Goal: Register for event/course

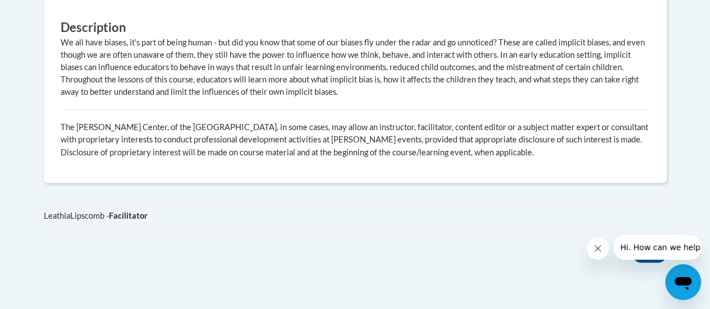
scroll to position [898, 0]
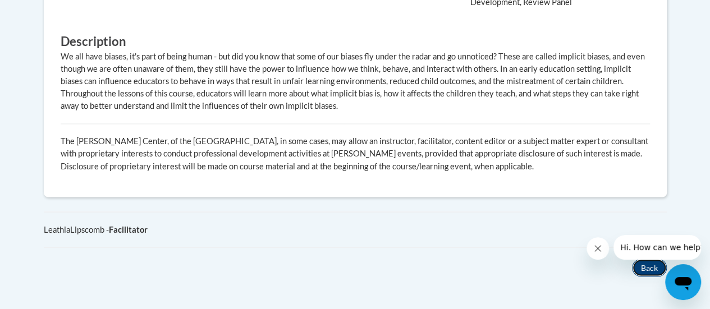
click at [644, 259] on button "Back" at bounding box center [649, 268] width 35 height 18
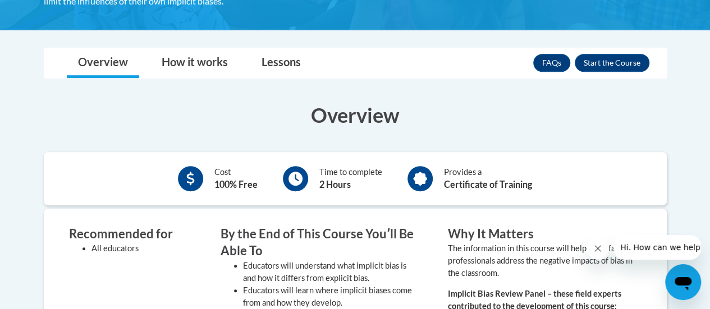
scroll to position [337, 0]
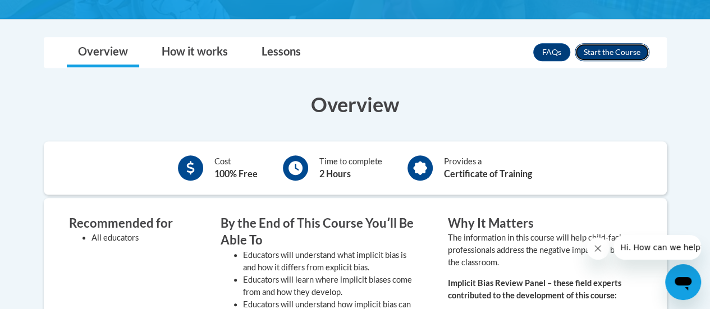
click at [596, 54] on button "Enroll" at bounding box center [612, 52] width 75 height 18
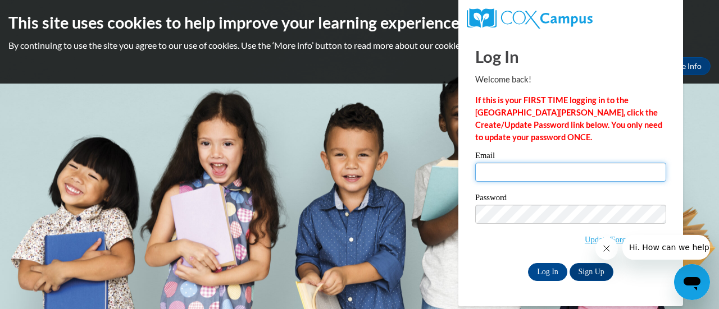
click at [499, 172] on input "Email" at bounding box center [570, 172] width 191 height 19
type input "cindydavis1576@gmail.com"
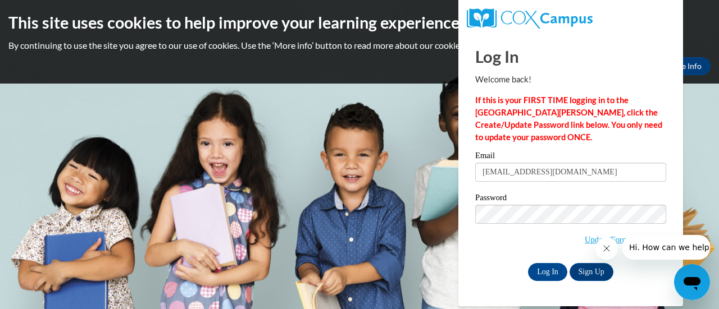
click at [607, 247] on icon "Close message from company" at bounding box center [606, 249] width 6 height 6
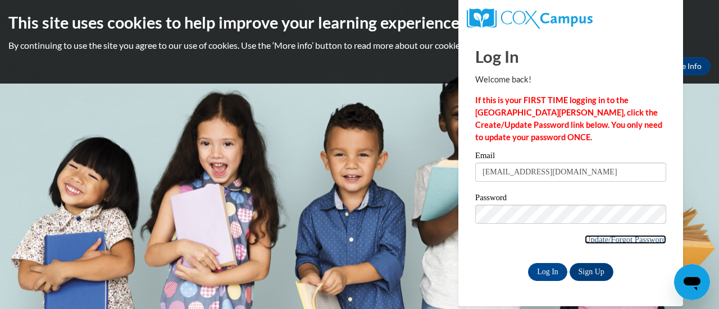
click at [620, 240] on link "Update/Forgot Password" at bounding box center [624, 239] width 81 height 9
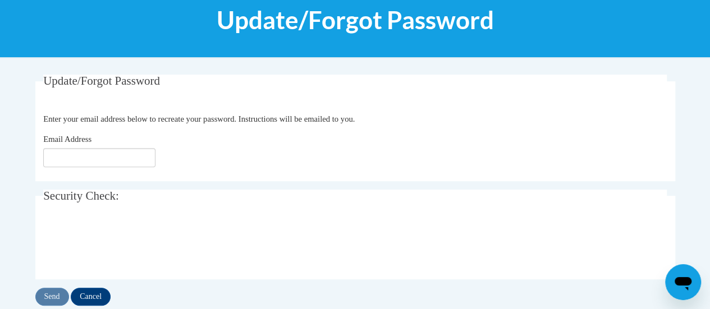
scroll to position [168, 0]
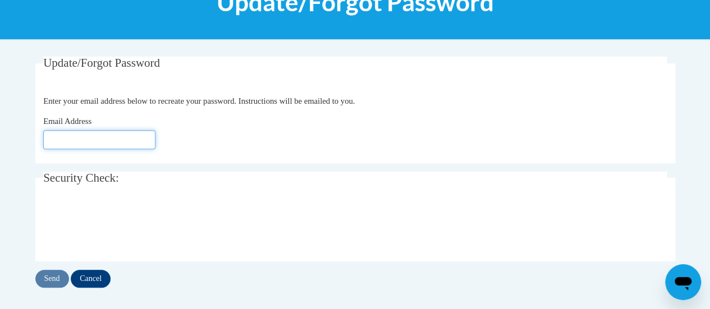
click at [61, 141] on input "Email Address" at bounding box center [99, 139] width 112 height 19
type input "[EMAIL_ADDRESS][DOMAIN_NAME]"
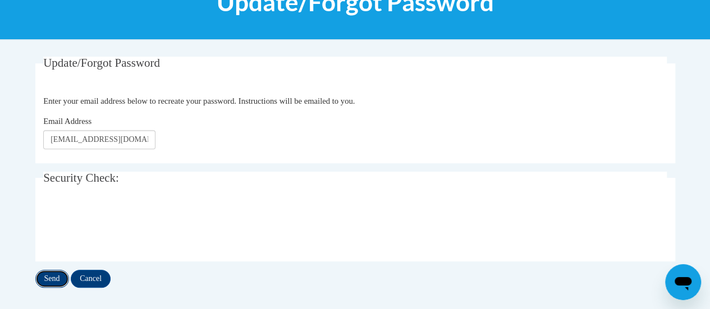
click at [52, 279] on input "Send" at bounding box center [52, 279] width 34 height 18
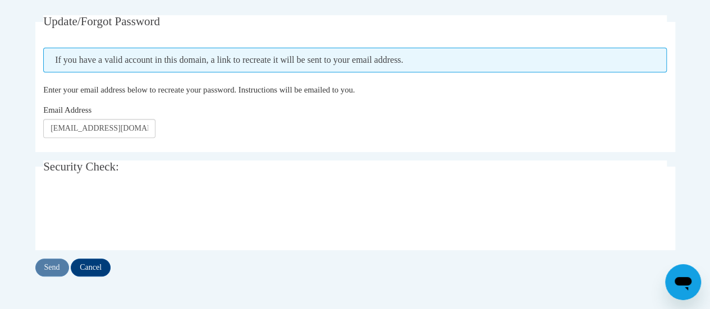
scroll to position [225, 0]
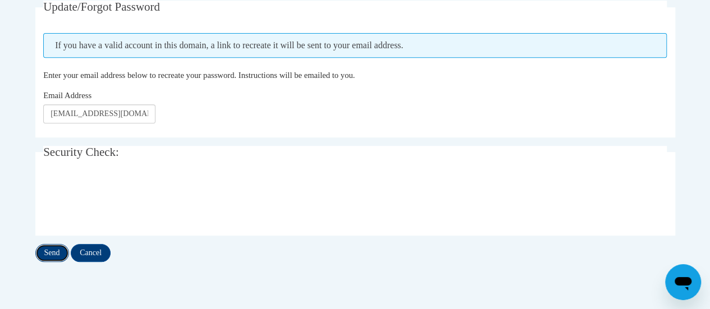
click at [51, 249] on input "Send" at bounding box center [52, 253] width 34 height 18
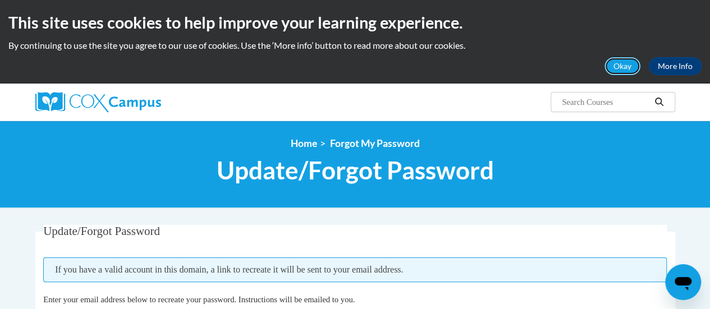
click at [627, 65] on button "Okay" at bounding box center [623, 66] width 36 height 18
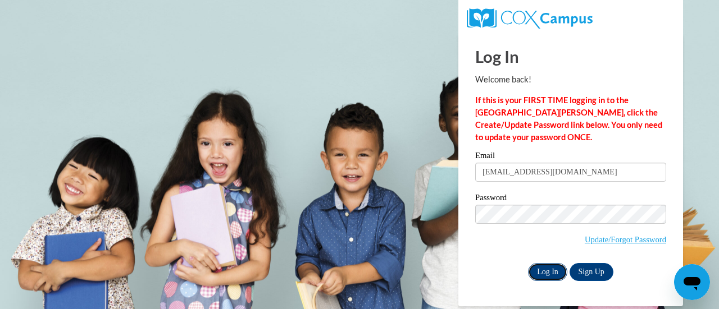
click at [552, 270] on input "Log In" at bounding box center [547, 272] width 39 height 18
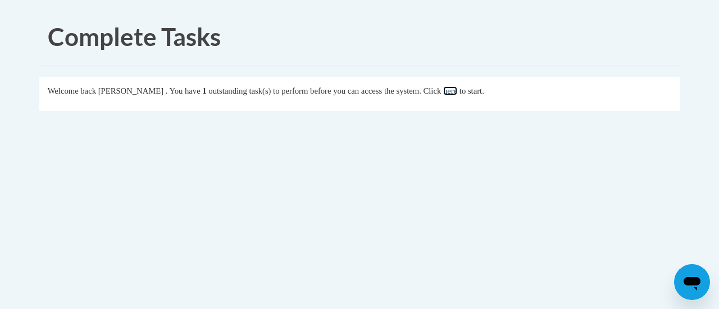
click at [457, 90] on link "here" at bounding box center [450, 90] width 14 height 9
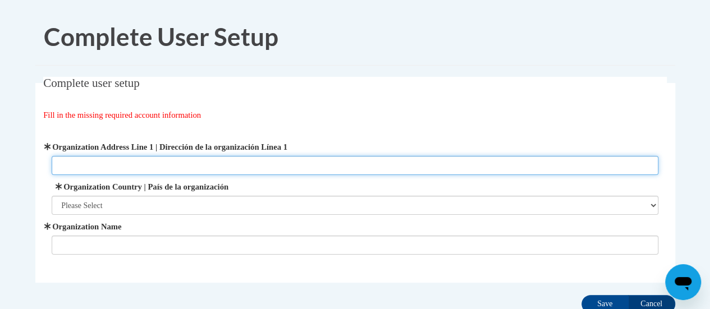
click at [78, 166] on input "Organization Address Line 1 | Dirección de la organización Línea 1" at bounding box center [355, 165] width 607 height 19
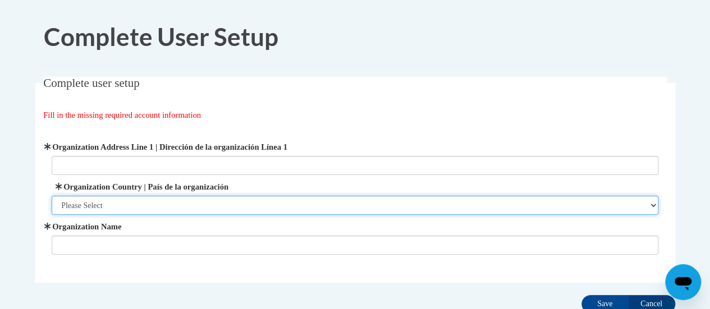
click at [103, 207] on select "Please Select United States | Estados Unidos Outside of the United States | Fue…" at bounding box center [355, 205] width 607 height 19
select select "ad49bcad-a171-4b2e-b99c-48b446064914"
click at [52, 196] on select "Please Select United States | Estados Unidos Outside of the United States | Fue…" at bounding box center [355, 205] width 607 height 19
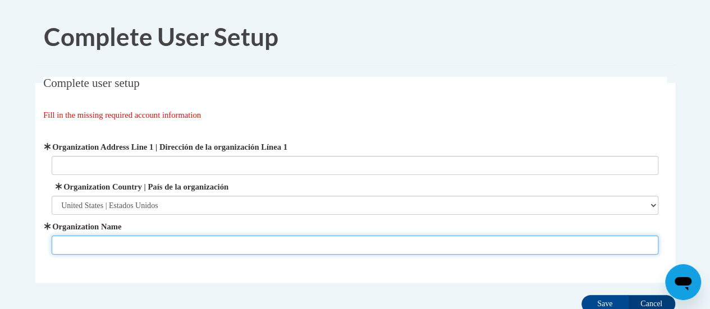
click at [82, 243] on input "Organization Name" at bounding box center [355, 245] width 607 height 19
type input "YMCA Metro Atlanta Early Learning"
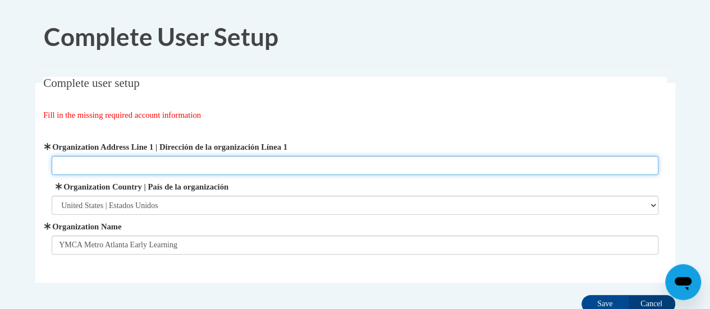
click at [87, 166] on input "Organization Address Line 1 | Dirección de la organización Línea 1" at bounding box center [355, 165] width 607 height 19
type input "2"
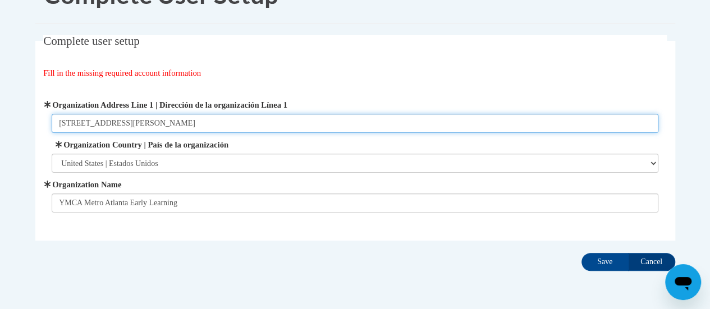
scroll to position [83, 0]
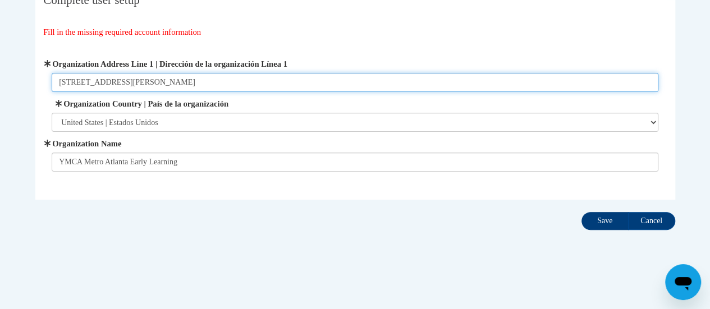
type input "1321 Swanee Quintet Blvd Augusta, GA 30901"
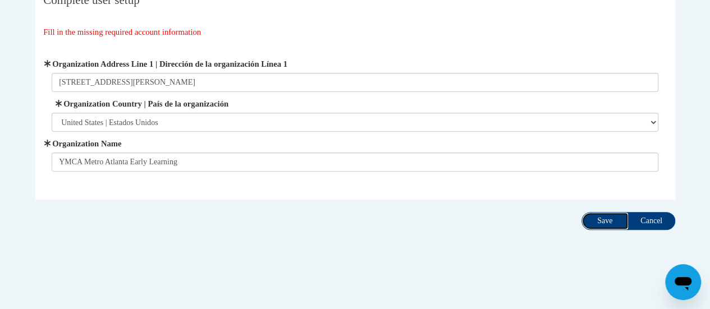
click at [602, 217] on input "Save" at bounding box center [605, 221] width 47 height 18
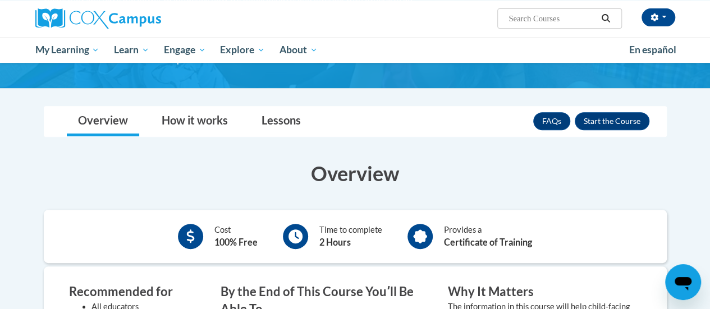
scroll to position [168, 0]
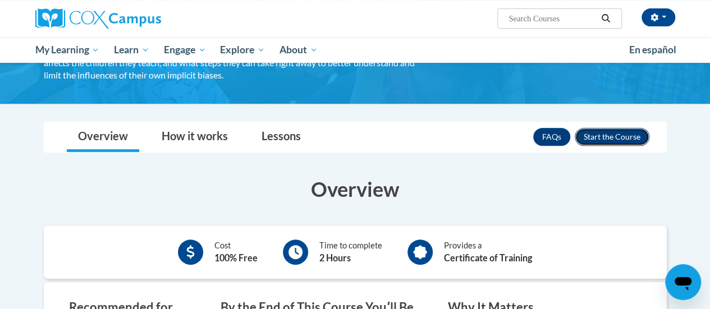
click at [605, 134] on button "Enroll" at bounding box center [612, 137] width 75 height 18
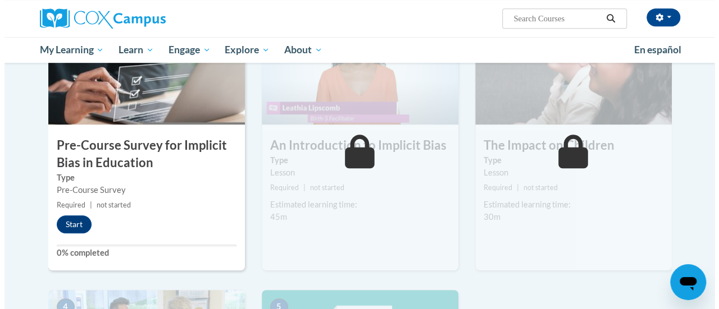
scroll to position [281, 0]
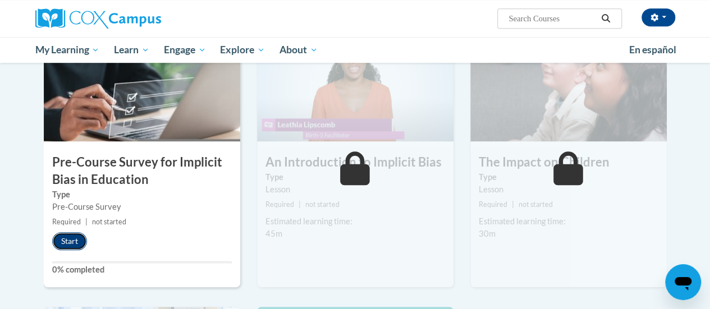
click at [67, 237] on button "Start" at bounding box center [69, 241] width 35 height 18
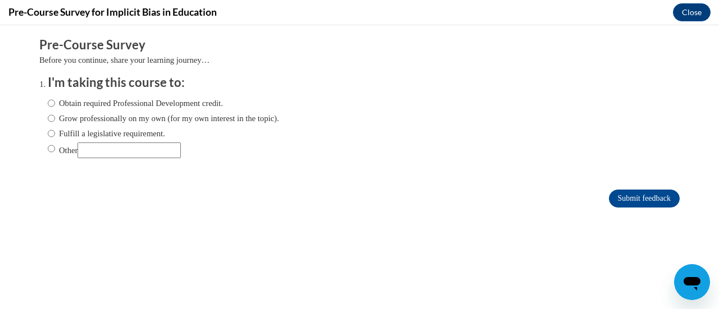
scroll to position [0, 0]
click at [48, 102] on input "Obtain required Professional Development credit." at bounding box center [51, 103] width 7 height 12
radio input "true"
click at [633, 198] on input "Submit feedback" at bounding box center [644, 199] width 71 height 18
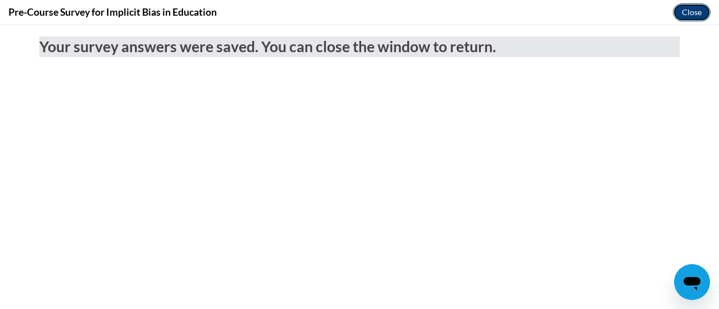
click at [691, 10] on button "Close" at bounding box center [692, 12] width 38 height 18
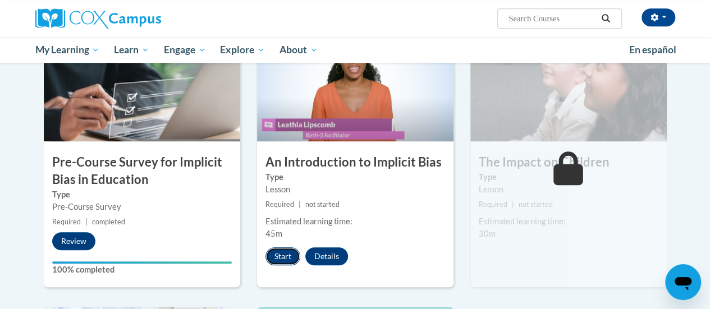
click at [285, 255] on button "Start" at bounding box center [283, 257] width 35 height 18
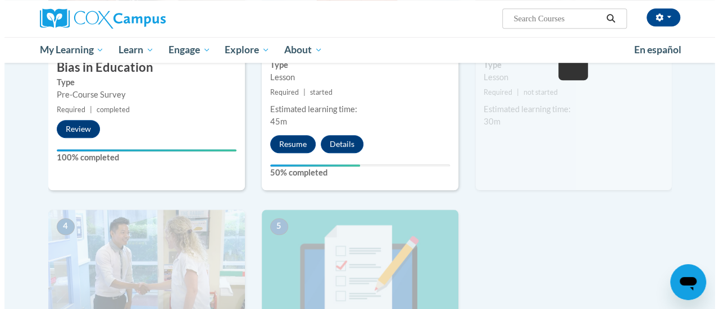
scroll to position [337, 0]
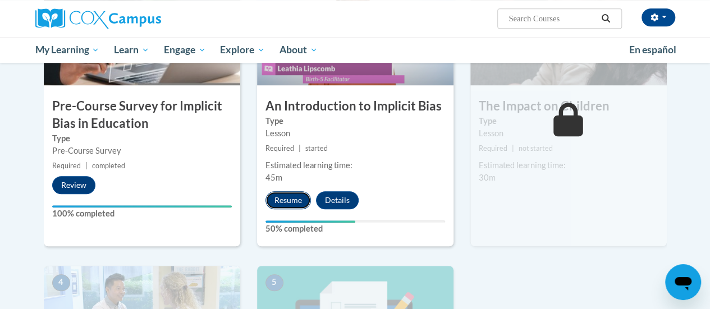
click at [287, 198] on button "Resume" at bounding box center [288, 200] width 45 height 18
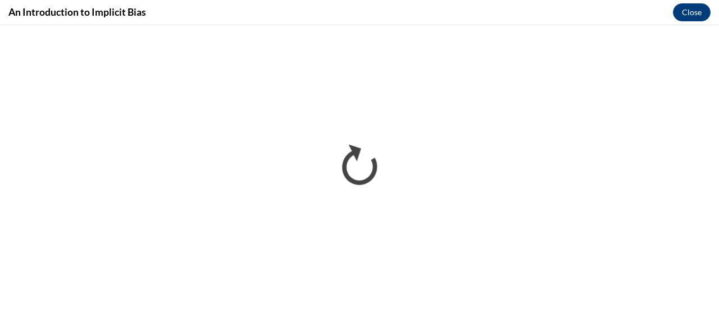
scroll to position [0, 0]
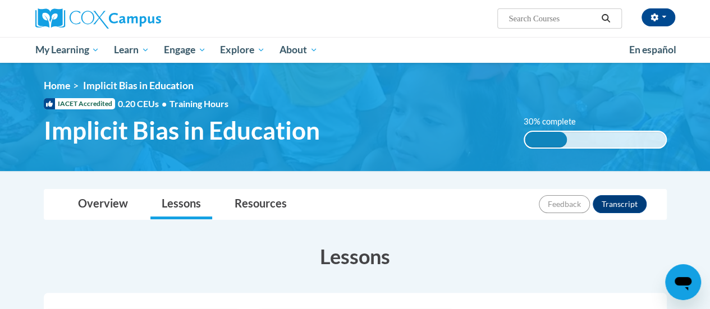
click at [555, 136] on div "30% complete" at bounding box center [546, 140] width 42 height 16
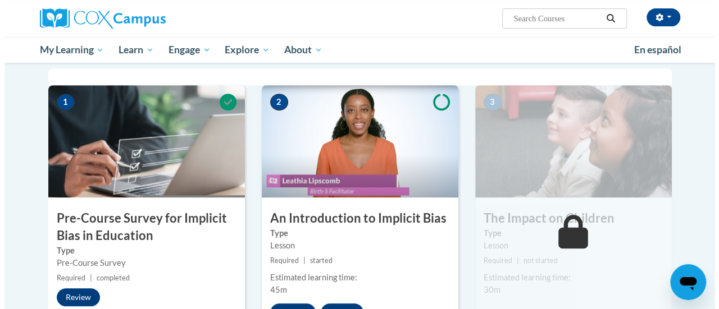
scroll to position [281, 0]
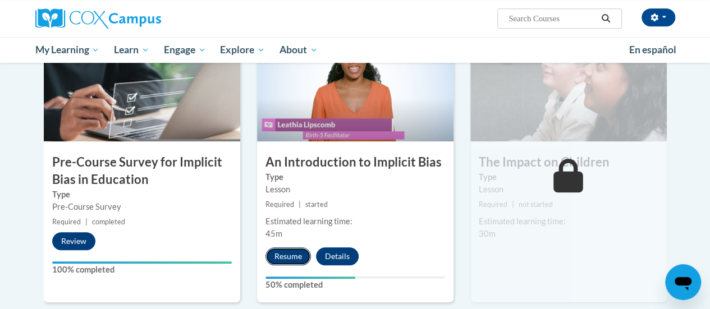
click at [286, 253] on button "Resume" at bounding box center [288, 257] width 45 height 18
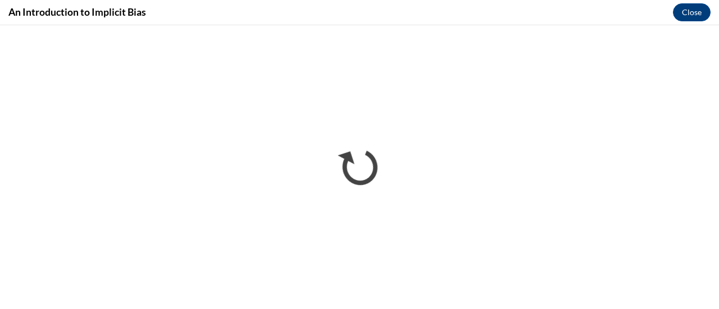
scroll to position [0, 0]
